Goal: Task Accomplishment & Management: Manage account settings

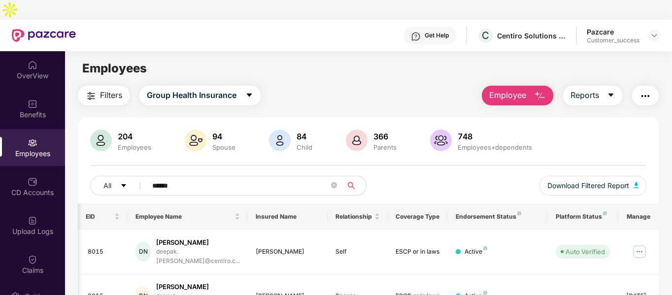
scroll to position [0, 58]
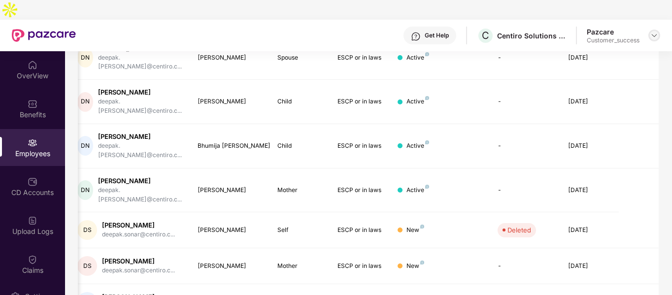
click at [656, 32] on img at bounding box center [654, 36] width 8 height 8
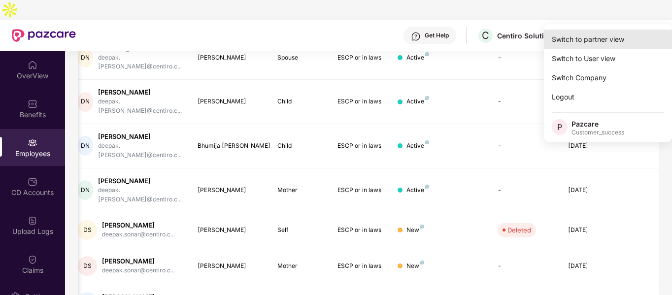
click at [602, 39] on div "Switch to partner view" at bounding box center [608, 39] width 128 height 19
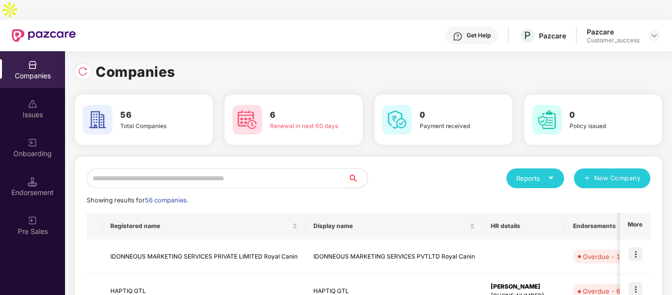
click at [231, 168] on input "text" at bounding box center [217, 178] width 261 height 20
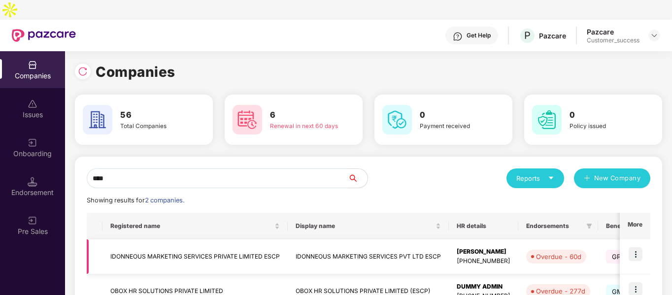
type input "****"
click at [632, 247] on img at bounding box center [635, 254] width 14 height 14
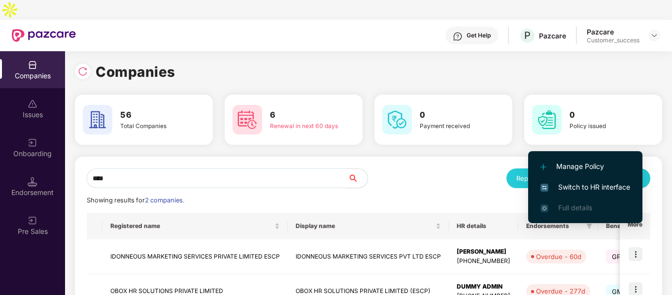
click at [569, 185] on span "Switch to HR interface" at bounding box center [585, 187] width 90 height 11
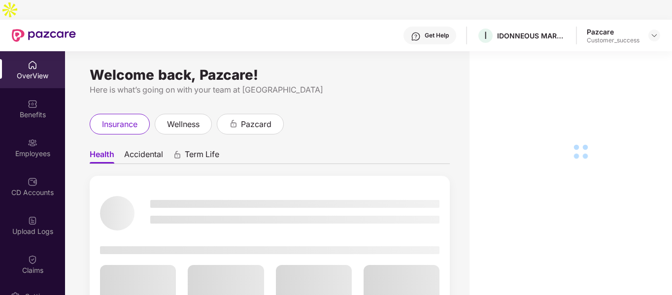
click at [41, 149] on div "Employees" at bounding box center [32, 154] width 65 height 10
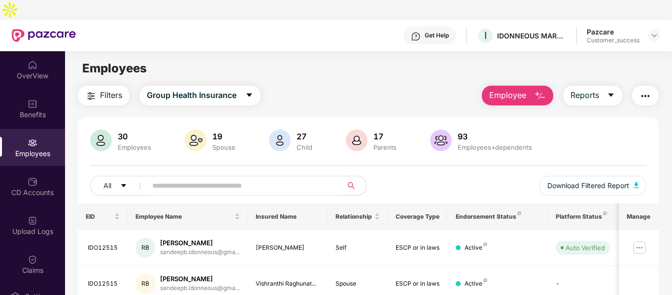
click at [225, 178] on input "text" at bounding box center [240, 185] width 177 height 15
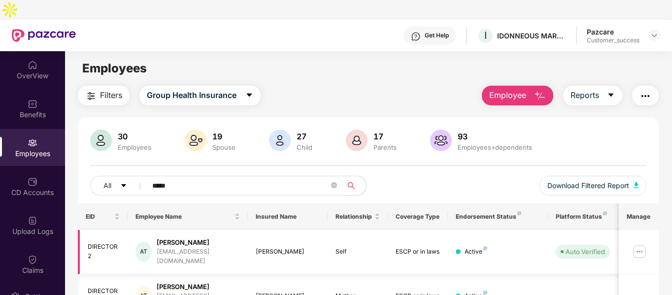
scroll to position [59, 0]
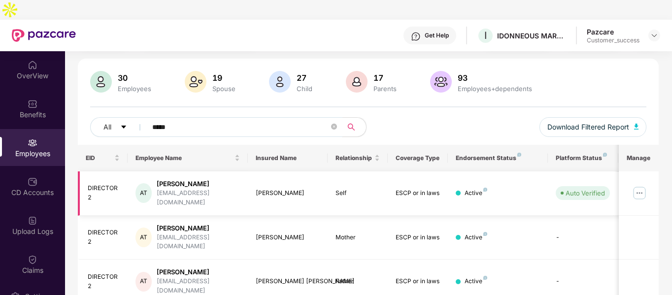
type input "*****"
click at [179, 179] on div "Amita Tiku" at bounding box center [198, 183] width 83 height 9
copy div "Amita Tiku"
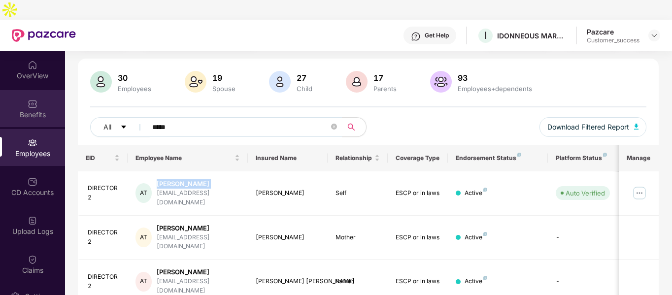
click at [28, 99] on img at bounding box center [33, 104] width 10 height 10
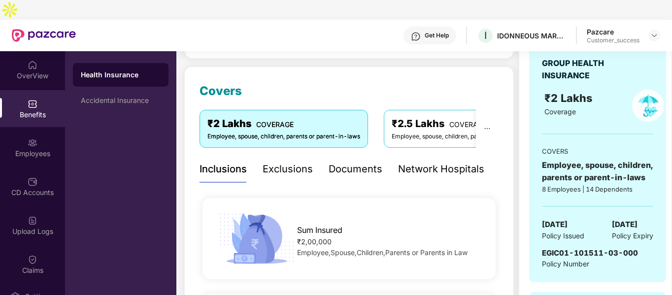
scroll to position [117, 0]
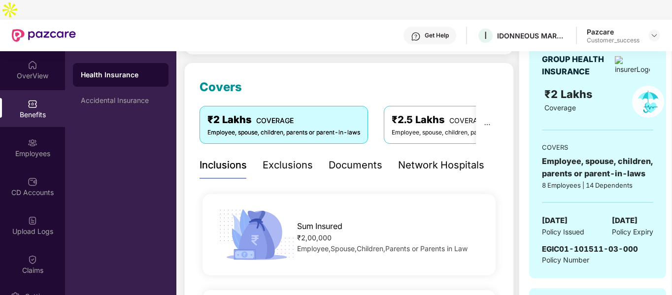
click at [573, 244] on span "EGIC01-101511-03-000" at bounding box center [590, 248] width 96 height 9
copy span "EGIC01-101511-03-000"
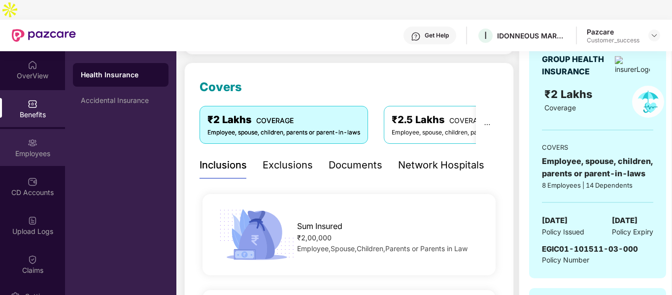
click at [34, 149] on div "Employees" at bounding box center [32, 154] width 65 height 10
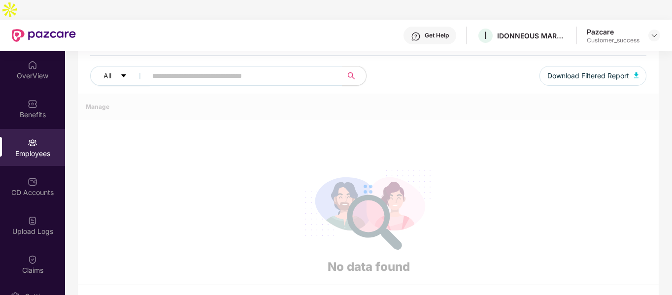
scroll to position [117, 0]
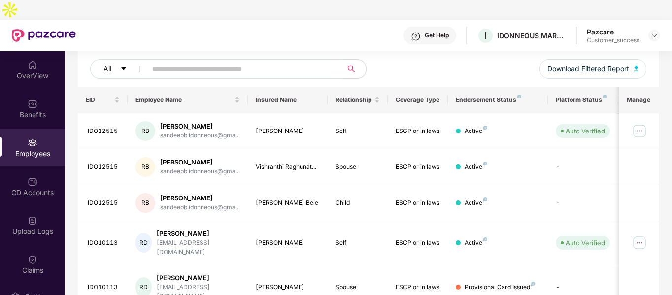
click at [196, 62] on input "text" at bounding box center [240, 69] width 177 height 15
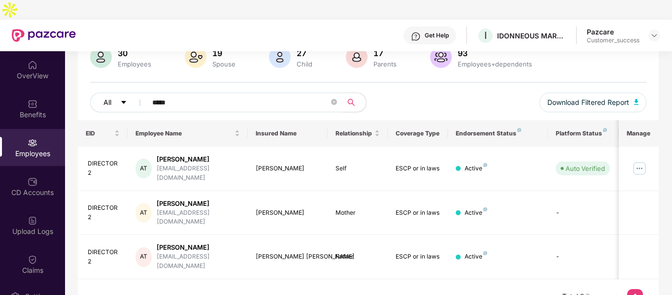
scroll to position [59, 0]
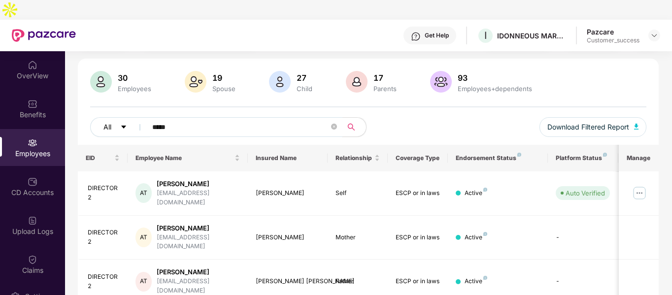
type input "*****"
click at [96, 117] on button "All" at bounding box center [120, 127] width 60 height 20
click at [78, 101] on div "30 Employees 19 Spouse 27 Child 17 Parents 93 Employees+dependents All ***** Do…" at bounding box center [368, 108] width 581 height 74
click at [90, 184] on div "DIRECTOR2" at bounding box center [104, 193] width 33 height 19
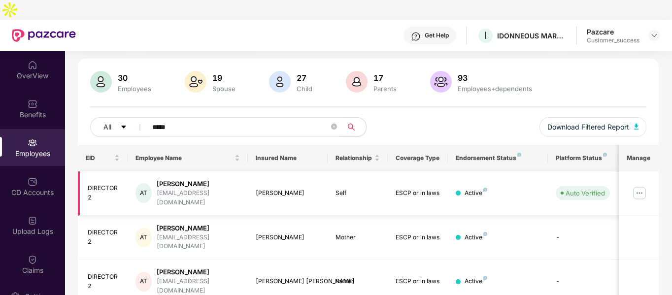
click at [90, 184] on div "DIRECTOR2" at bounding box center [104, 193] width 33 height 19
copy div "DIRECTOR2"
click at [34, 98] on div at bounding box center [33, 103] width 10 height 10
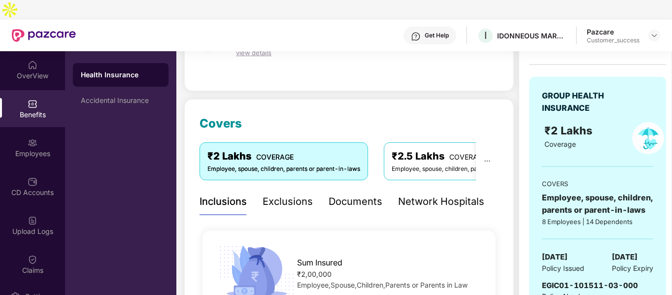
scroll to position [26, 0]
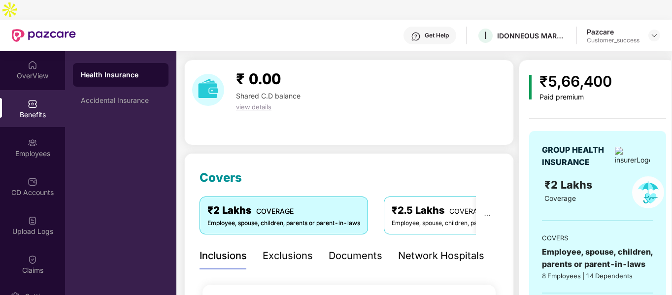
click at [356, 248] on div "Documents" at bounding box center [355, 255] width 54 height 15
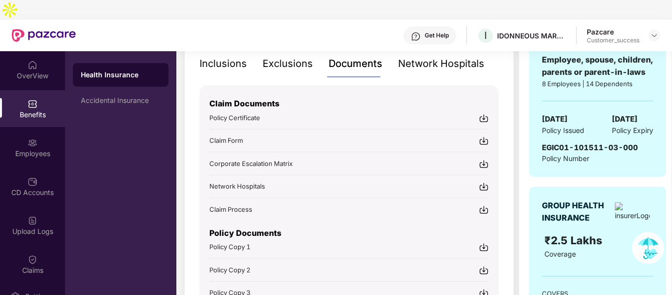
scroll to position [322, 0]
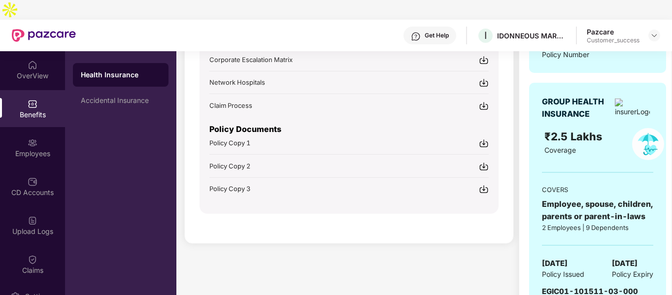
click at [485, 184] on img at bounding box center [484, 189] width 10 height 10
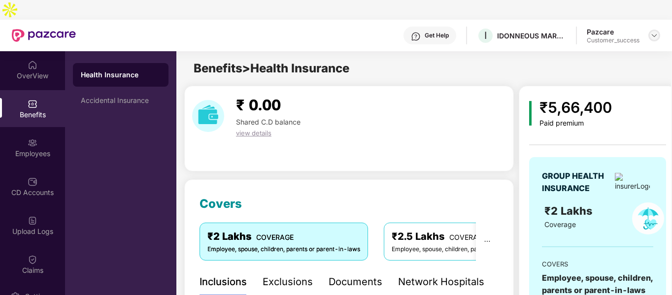
click at [654, 32] on img at bounding box center [654, 36] width 8 height 8
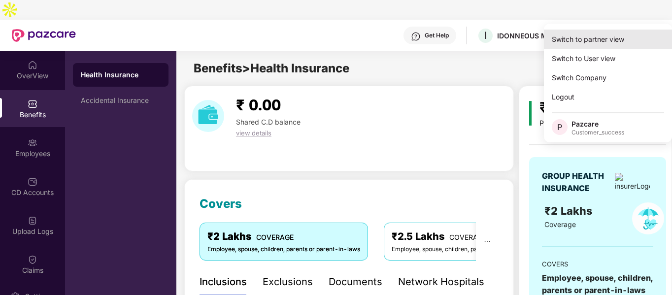
click at [594, 33] on div "Switch to partner view" at bounding box center [608, 39] width 128 height 19
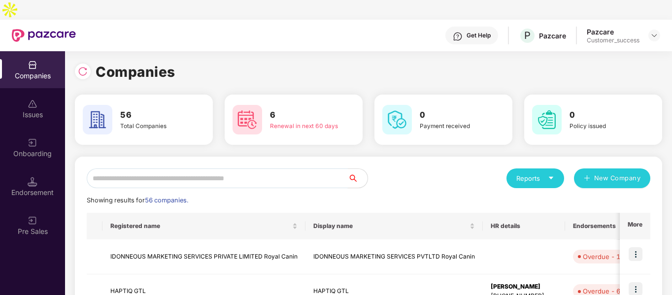
click at [223, 168] on input "text" at bounding box center [217, 178] width 261 height 20
click at [658, 30] on div at bounding box center [654, 36] width 12 height 12
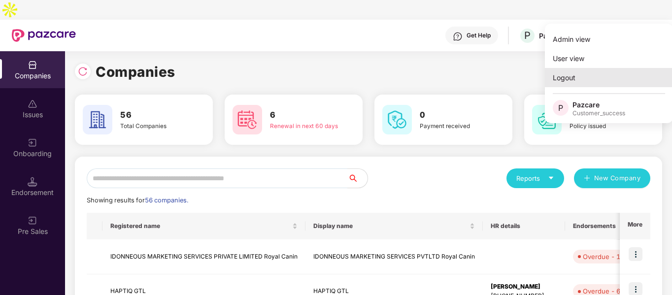
click at [578, 77] on div "Logout" at bounding box center [609, 77] width 128 height 19
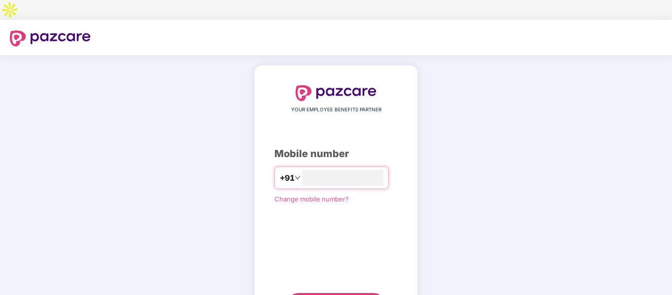
type input "****"
click at [283, 195] on span "Change mobile number?" at bounding box center [311, 199] width 74 height 8
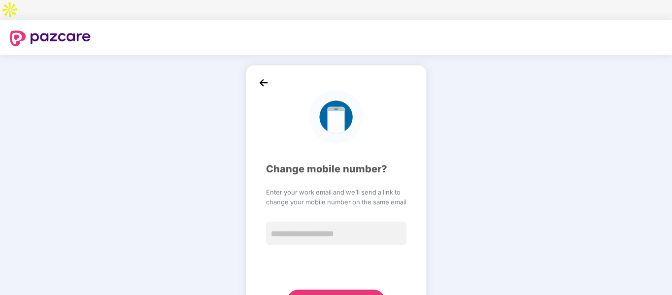
click at [256, 75] on img at bounding box center [263, 82] width 15 height 15
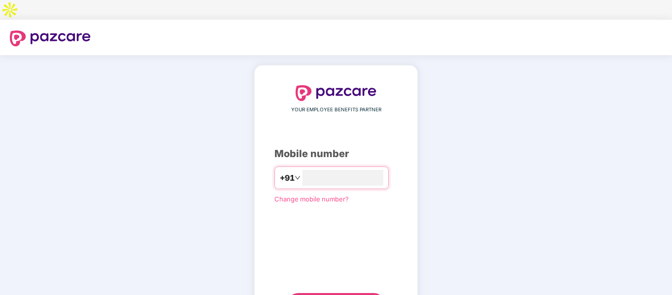
type input "**********"
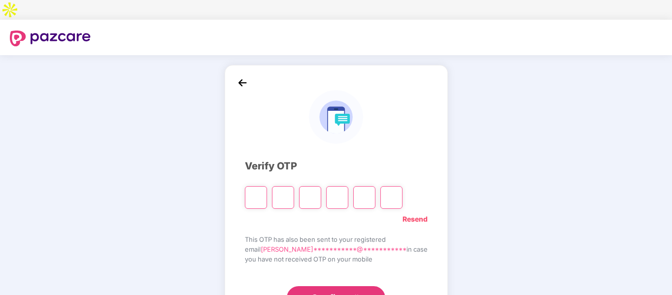
type input "*"
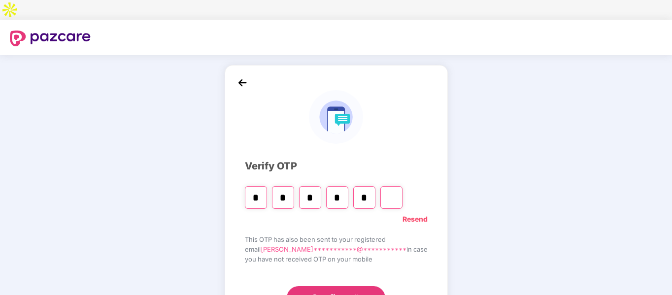
type input "*"
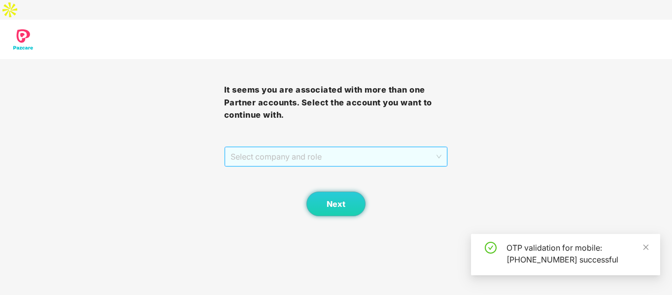
click at [307, 147] on span "Select company and role" at bounding box center [335, 156] width 211 height 19
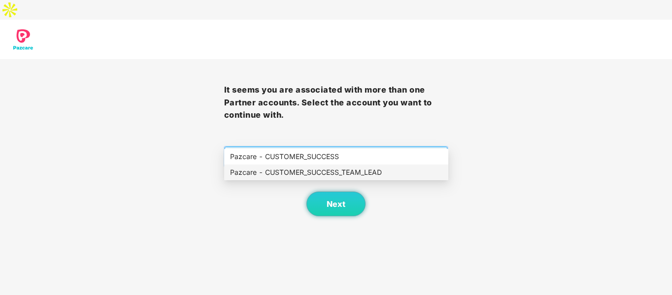
drag, startPoint x: 284, startPoint y: 174, endPoint x: 331, endPoint y: 176, distance: 47.8
click at [331, 176] on div "Pazcare - CUSTOMER_SUCCESS_TEAM_LEAD" at bounding box center [336, 172] width 212 height 11
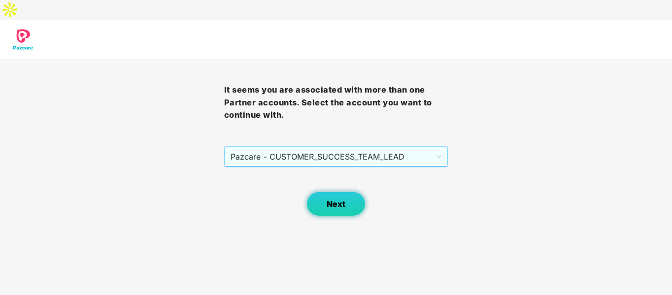
click at [325, 192] on button "Next" at bounding box center [335, 204] width 59 height 25
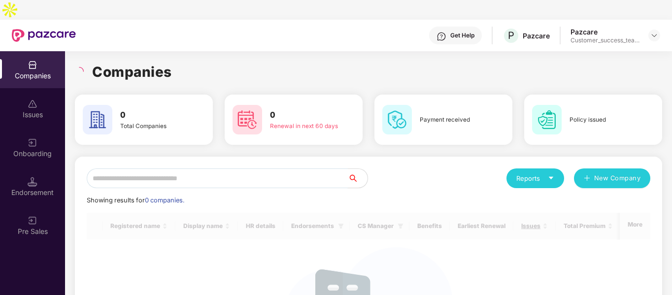
click at [270, 168] on input "text" at bounding box center [217, 178] width 261 height 20
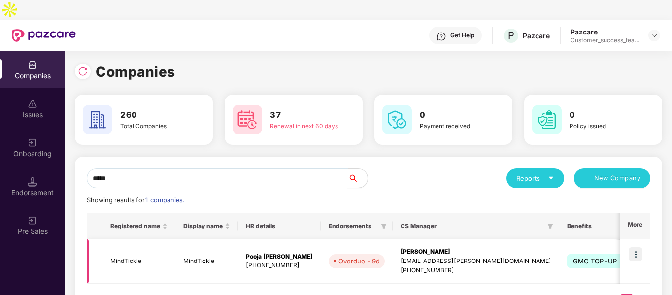
type input "*****"
click at [636, 247] on img at bounding box center [635, 254] width 14 height 14
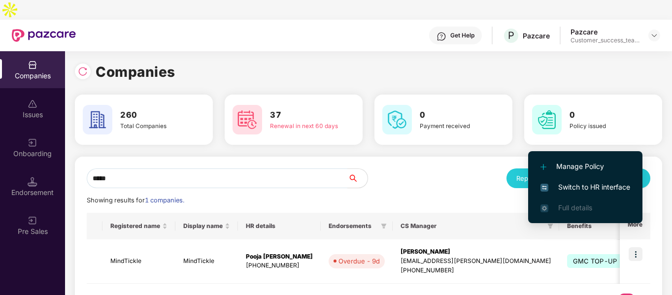
click at [566, 179] on li "Switch to HR interface" at bounding box center [585, 187] width 114 height 21
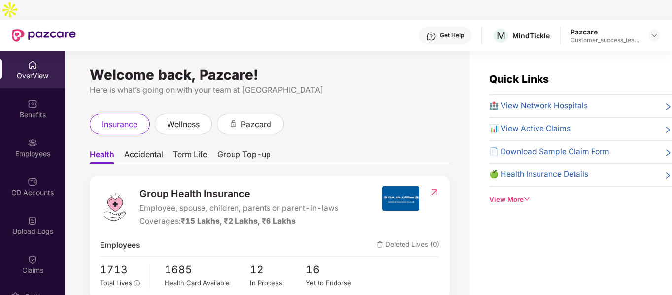
click at [21, 108] on div "OverView Benefits Employees CD Accounts Upload Logs Claims Endorsements My Orde…" at bounding box center [32, 164] width 65 height 227
click at [22, 129] on div "Employees" at bounding box center [32, 147] width 65 height 37
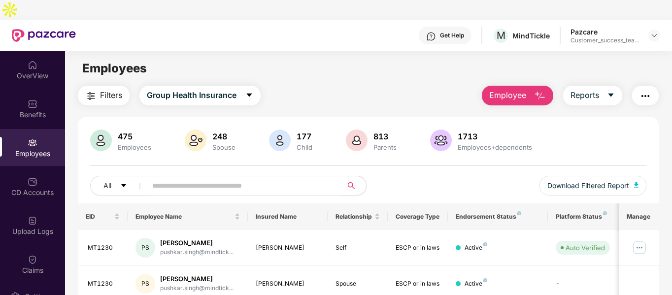
click at [218, 178] on input "text" at bounding box center [240, 185] width 177 height 15
paste input "****"
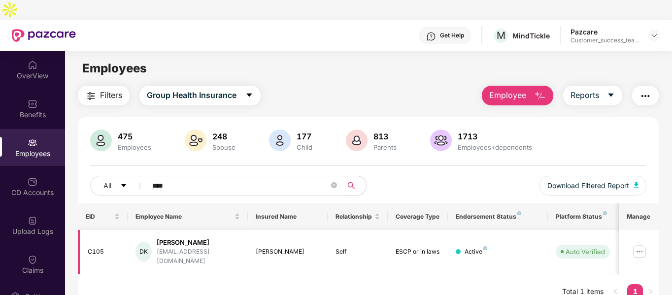
scroll to position [32, 0]
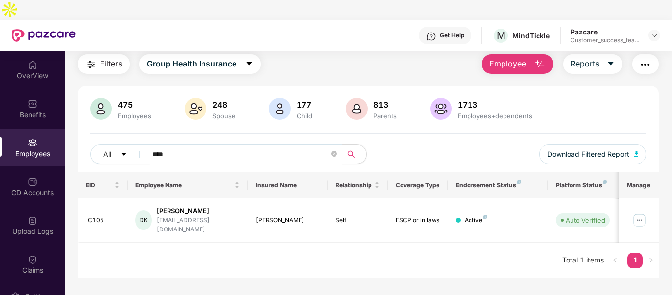
type input "****"
click at [641, 212] on img at bounding box center [639, 220] width 16 height 16
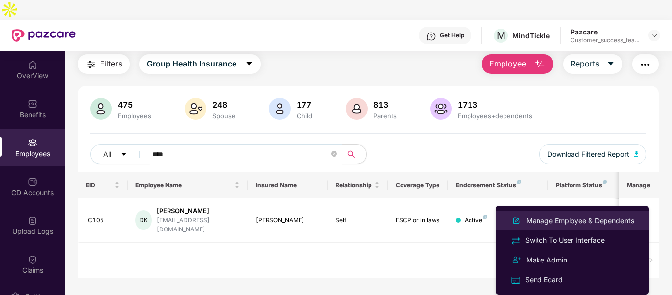
click at [532, 215] on div "Manage Employee & Dependents" at bounding box center [572, 221] width 128 height 12
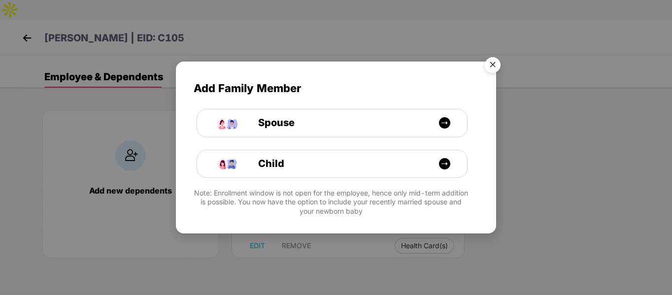
click at [496, 65] on img "Close" at bounding box center [493, 67] width 28 height 28
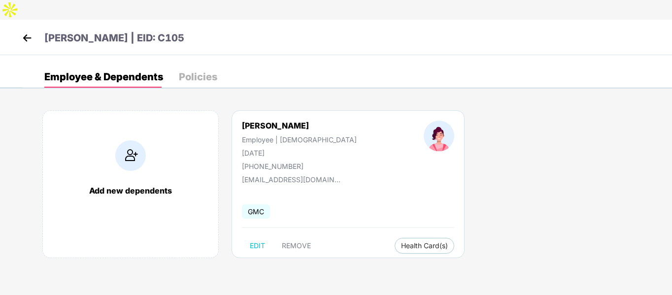
click at [30, 31] on img at bounding box center [27, 38] width 15 height 15
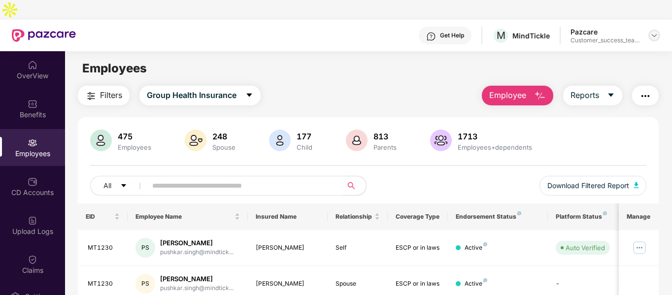
click at [652, 32] on img at bounding box center [654, 36] width 8 height 8
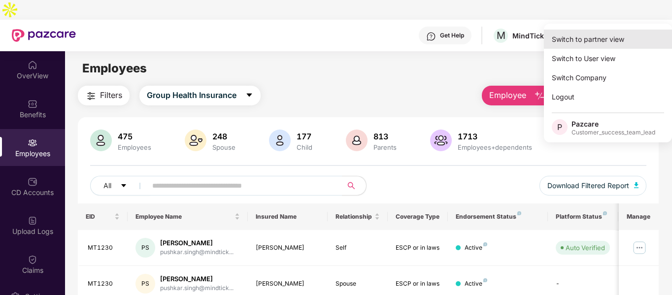
click at [583, 35] on div "Switch to partner view" at bounding box center [608, 39] width 128 height 19
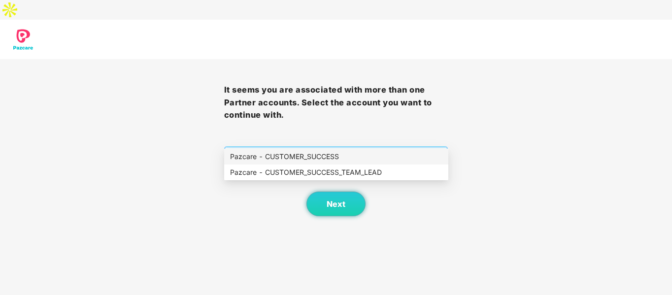
click at [322, 147] on span "Select company and role" at bounding box center [335, 156] width 211 height 19
click at [299, 172] on div "Pazcare - CUSTOMER_SUCCESS_TEAM_LEAD" at bounding box center [336, 172] width 212 height 11
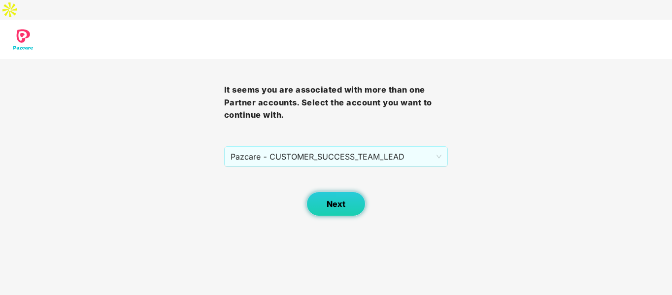
click at [334, 199] on span "Next" at bounding box center [335, 203] width 19 height 9
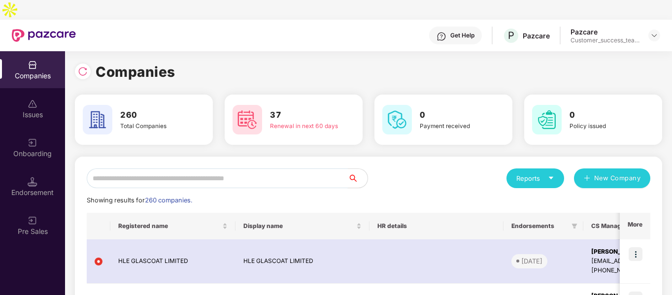
click at [193, 168] on input "text" at bounding box center [217, 178] width 261 height 20
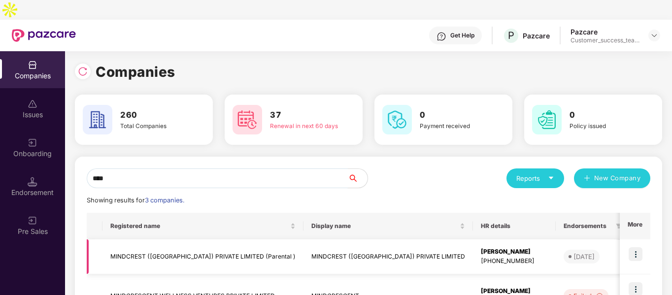
scroll to position [103, 0]
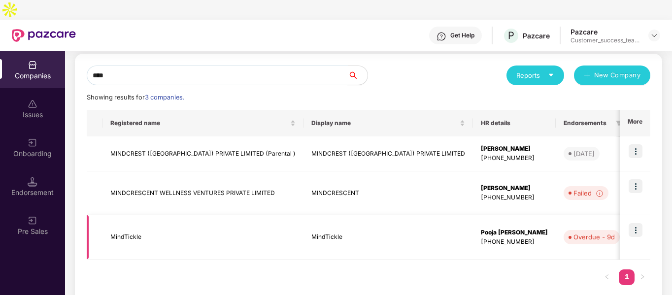
type input "****"
click at [633, 223] on img at bounding box center [635, 230] width 14 height 14
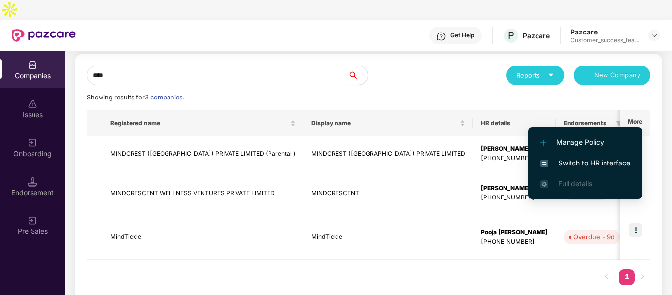
click at [577, 163] on span "Switch to HR interface" at bounding box center [585, 163] width 90 height 11
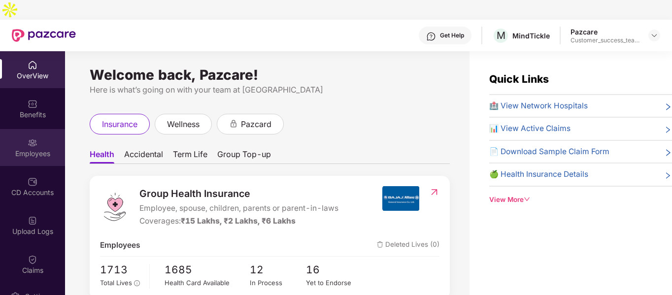
click at [53, 129] on div "Employees" at bounding box center [32, 147] width 65 height 37
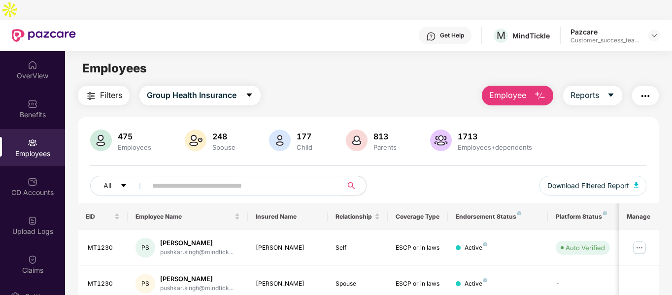
click at [239, 178] on input "text" at bounding box center [240, 185] width 177 height 15
paste input "**********"
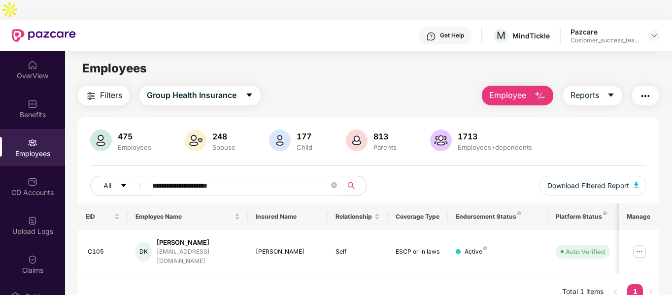
type input "**********"
click at [541, 90] on img "button" at bounding box center [540, 96] width 12 height 12
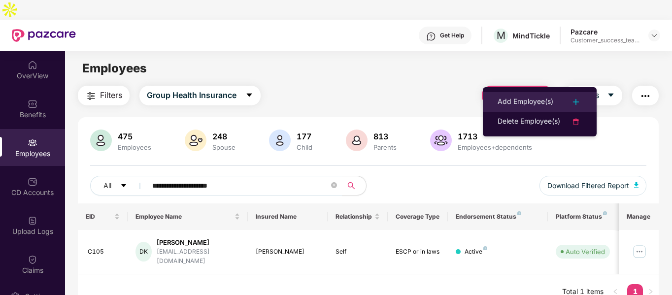
click at [530, 97] on div "Add Employee(s)" at bounding box center [525, 102] width 56 height 12
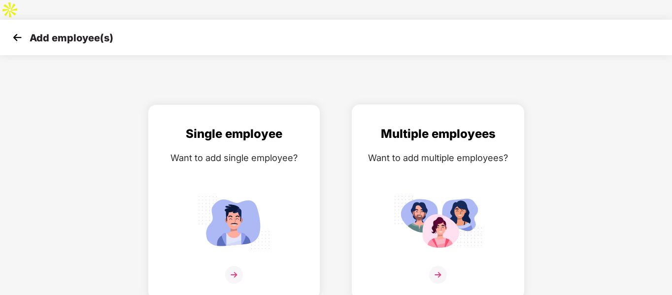
click at [456, 162] on div "Multiple employees Want to add multiple employees?" at bounding box center [438, 210] width 152 height 171
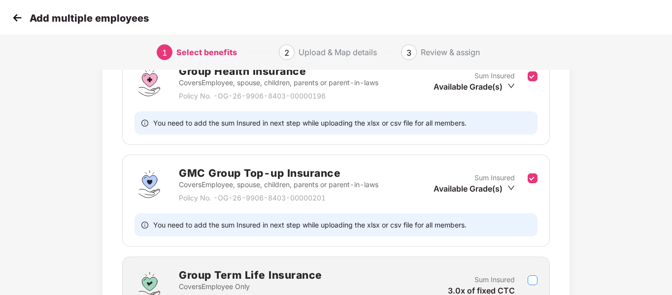
scroll to position [187, 0]
click at [16, 13] on img at bounding box center [17, 17] width 15 height 15
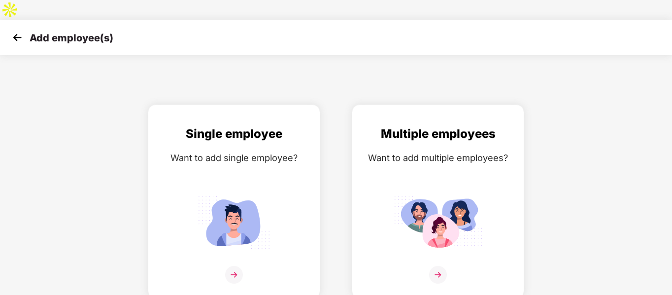
click at [19, 30] on img at bounding box center [17, 37] width 15 height 15
